Goal: Information Seeking & Learning: Learn about a topic

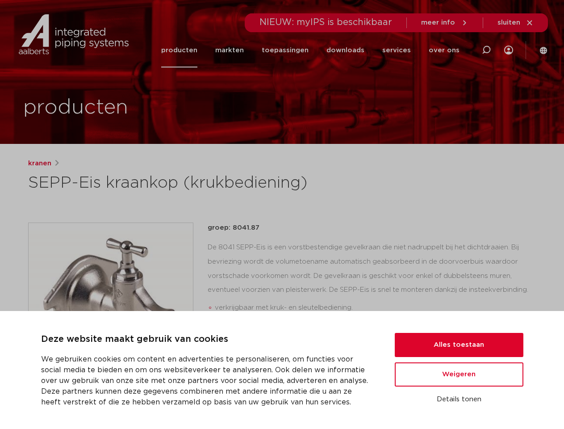
click at [282, 214] on div "kranen SEPP-Eis kraankop (krukbediening) groep: 8041.87 verkrijgbaar met kruk- …" at bounding box center [282, 353] width 522 height 390
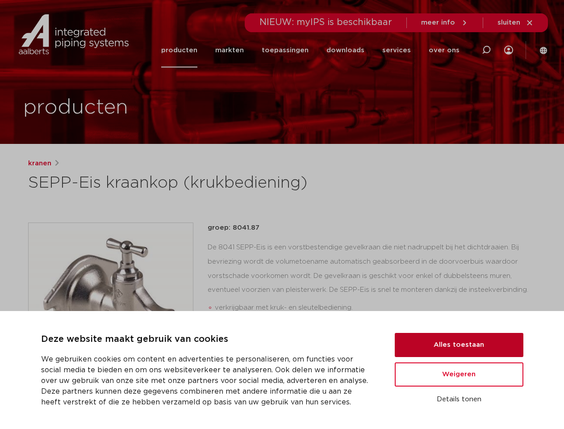
click at [459, 345] on button "Alles toestaan" at bounding box center [459, 345] width 129 height 24
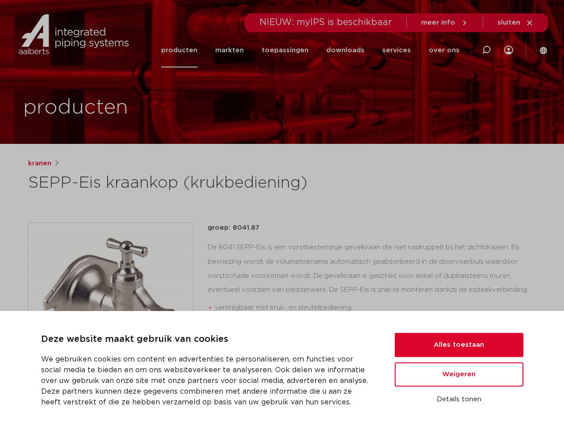
click at [459, 374] on div "datasheet verwant toevoegen aan lijst opslaan in my IPS verwijder uit lijst" at bounding box center [375, 376] width 321 height 21
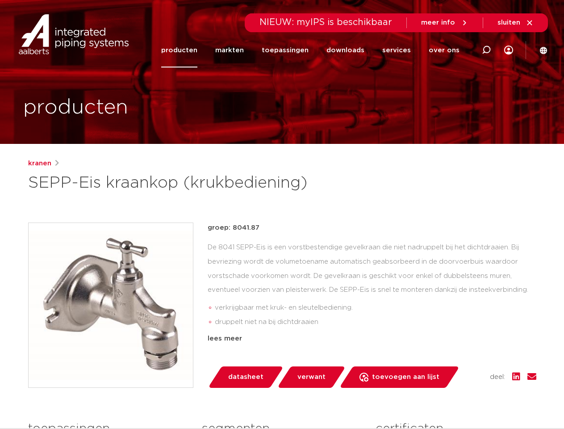
click at [459, 399] on div "kranen SEPP-Eis kraankop (krukbediening) groep: 8041.87 verkrijgbaar met kruk- …" at bounding box center [282, 353] width 522 height 390
click at [315, 50] on li "toepassingen" at bounding box center [285, 50] width 65 height 34
click at [486, 50] on icon at bounding box center [486, 50] width 11 height 11
click at [516, 23] on span "sluiten" at bounding box center [508, 22] width 23 height 7
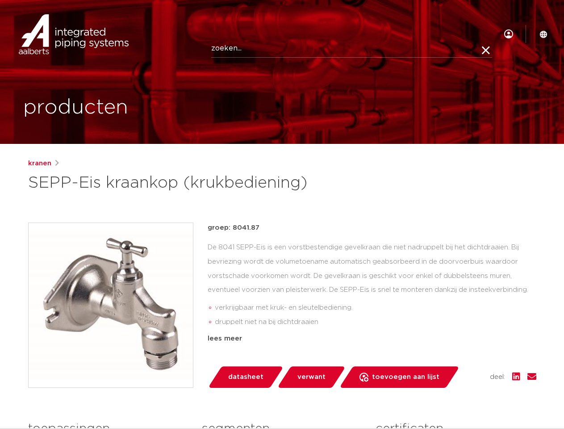
click at [111, 305] on img at bounding box center [111, 305] width 164 height 164
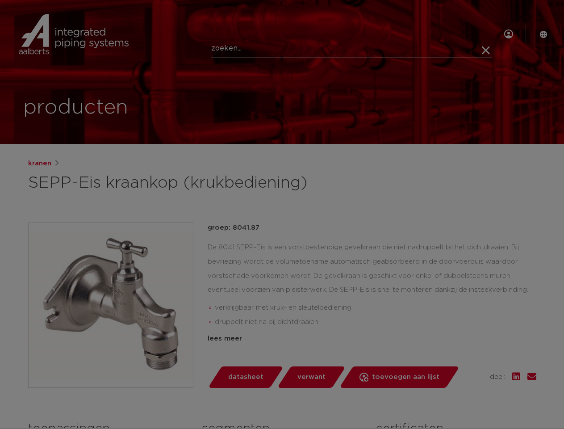
click at [111, 305] on div at bounding box center [282, 214] width 564 height 429
